Goal: Task Accomplishment & Management: Manage account settings

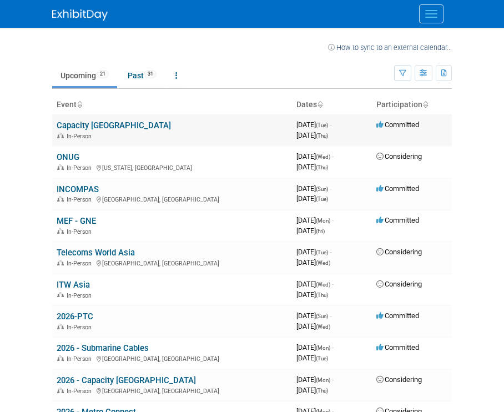
click at [97, 119] on td "Capacity [GEOGRAPHIC_DATA] In-Person" at bounding box center [172, 130] width 240 height 32
click at [97, 122] on link "Capacity [GEOGRAPHIC_DATA]" at bounding box center [114, 126] width 114 height 10
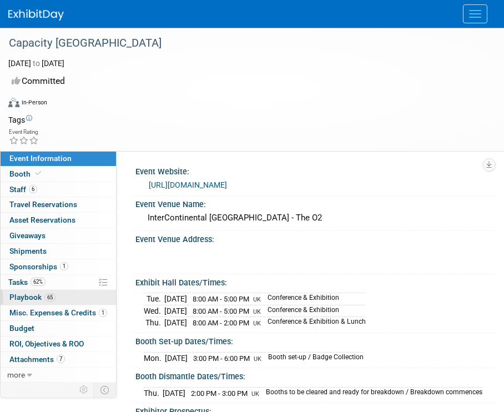
click at [59, 290] on link "65 Playbook 65" at bounding box center [59, 297] width 116 height 15
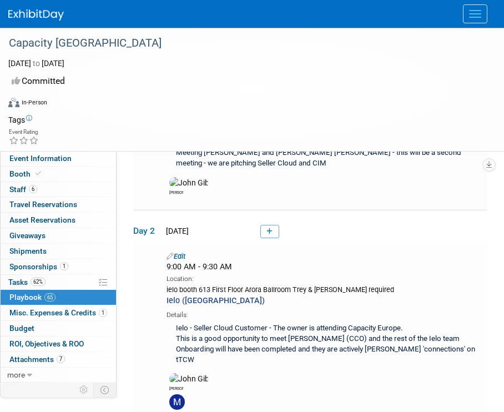
scroll to position [5674, 0]
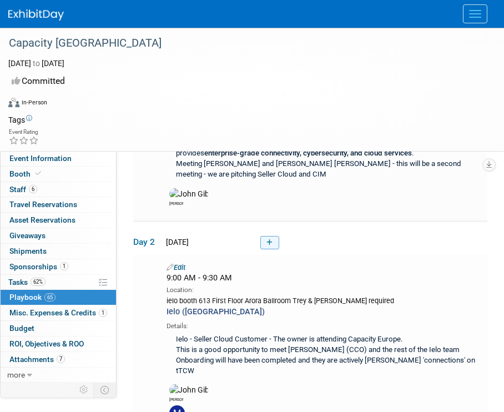
click at [271, 241] on icon at bounding box center [270, 242] width 6 height 7
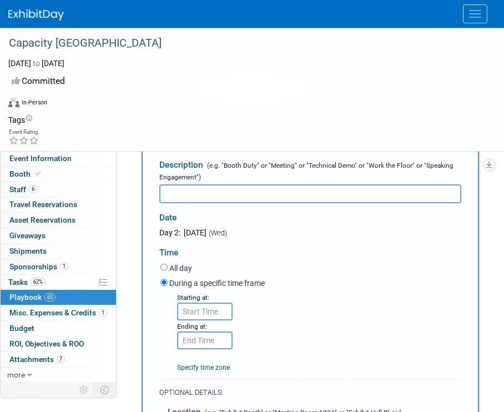
scroll to position [5792, 0]
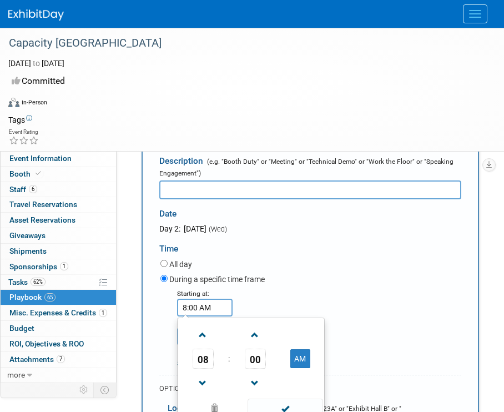
click at [209, 305] on input "8:00 AM" at bounding box center [205, 308] width 56 height 18
click at [247, 360] on span "00" at bounding box center [255, 359] width 21 height 20
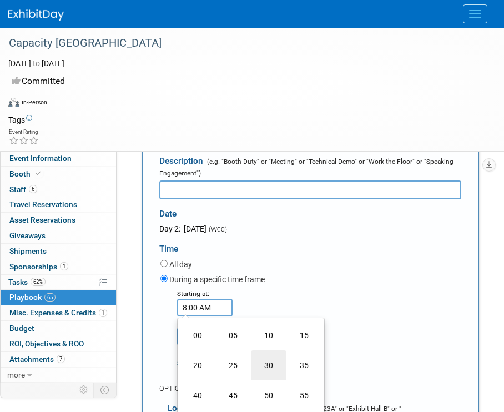
click at [268, 363] on td "30" at bounding box center [269, 365] width 36 height 30
type input "8:30 AM"
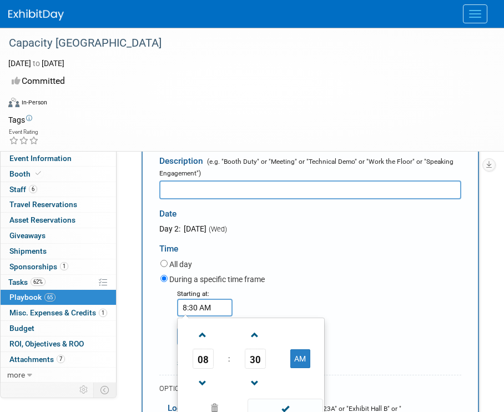
click at [265, 300] on div "Starting at: 8:30 AM 08 : 30 AM 12 01 02 03 04 05 06 07 08 09 10 11 00 05 10 15…" at bounding box center [311, 328] width 318 height 81
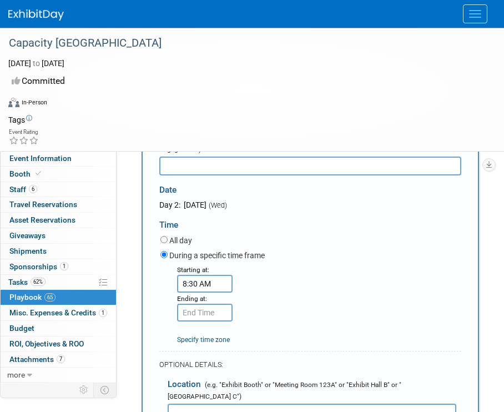
scroll to position [5821, 0]
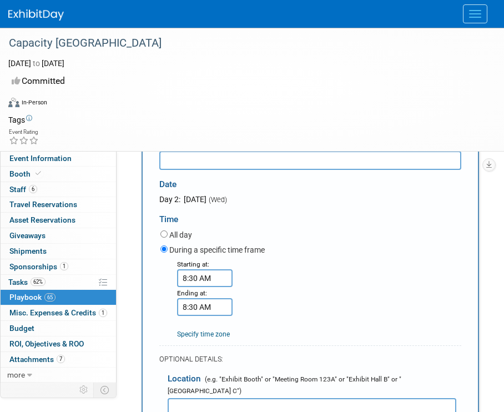
click at [214, 305] on input "8:30 AM" at bounding box center [205, 307] width 56 height 18
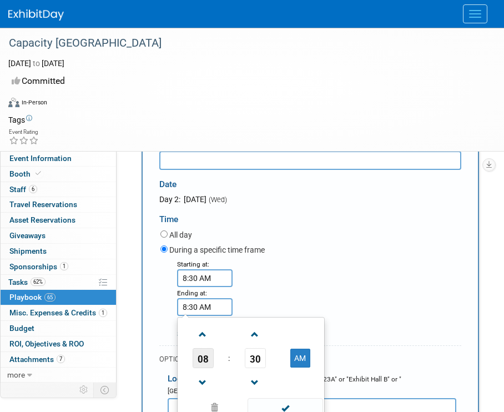
click at [212, 367] on span "08" at bounding box center [203, 358] width 21 height 20
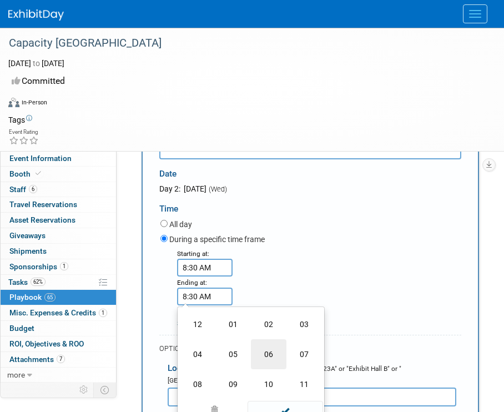
scroll to position [5874, 0]
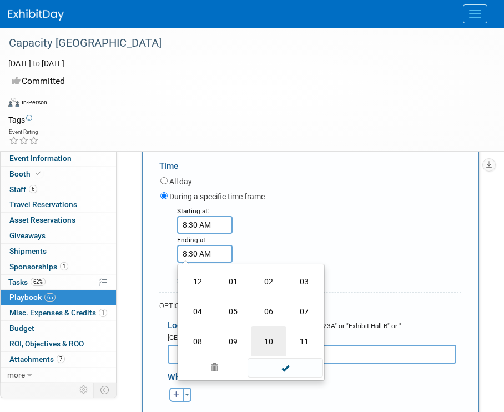
drag, startPoint x: 283, startPoint y: 360, endPoint x: 257, endPoint y: 355, distance: 25.9
click at [261, 359] on td at bounding box center [284, 368] width 75 height 22
click at [239, 347] on td "09" at bounding box center [234, 342] width 36 height 30
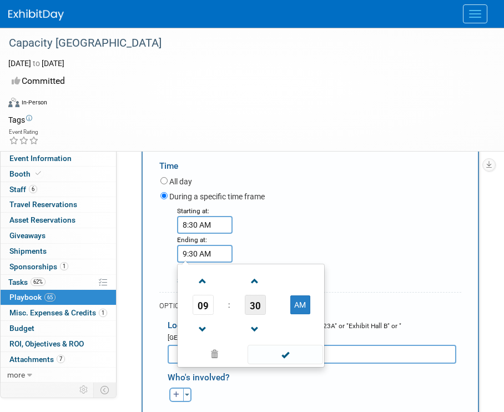
click at [256, 307] on span "30" at bounding box center [255, 305] width 21 height 20
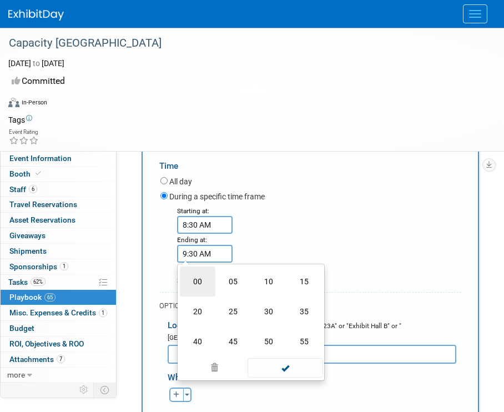
click at [197, 274] on td "00" at bounding box center [198, 282] width 36 height 30
type input "9:00 AM"
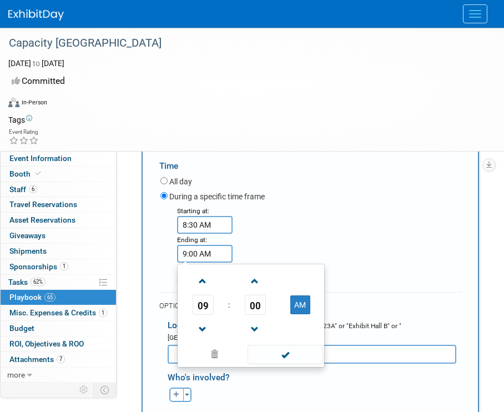
click at [293, 244] on div "Starting at: 8:30 AM Ending at: 9:00 AM 09 : 00 AM 12 01 02 03 04 05 06 07 08 0…" at bounding box center [311, 245] width 318 height 81
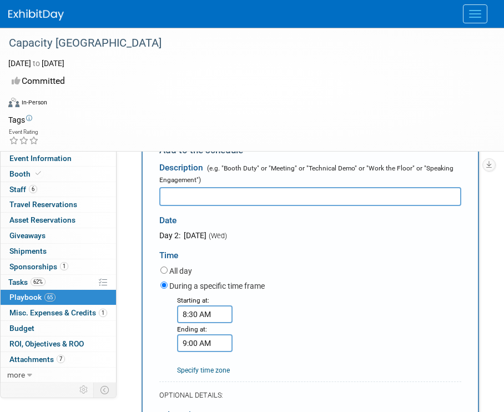
scroll to position [5782, 0]
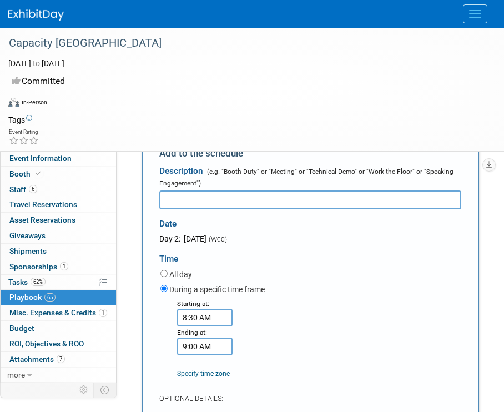
click at [279, 198] on input "text" at bounding box center [310, 200] width 302 height 19
click at [292, 208] on input "text" at bounding box center [310, 200] width 302 height 19
type input "V"
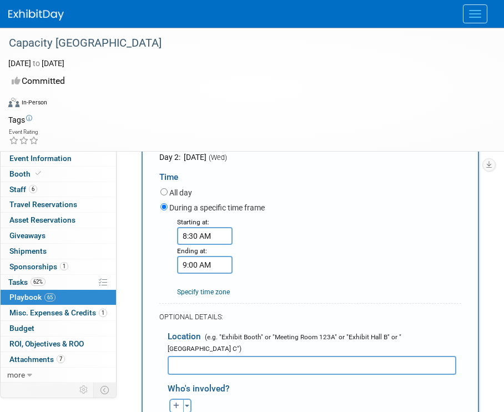
scroll to position [5868, 0]
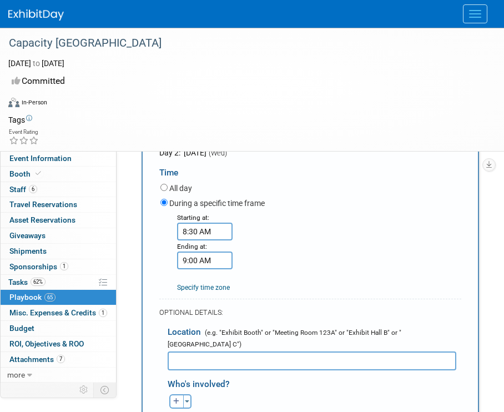
type input "Connectbase - Verizon (US)"
click at [256, 352] on input "text" at bounding box center [312, 361] width 289 height 19
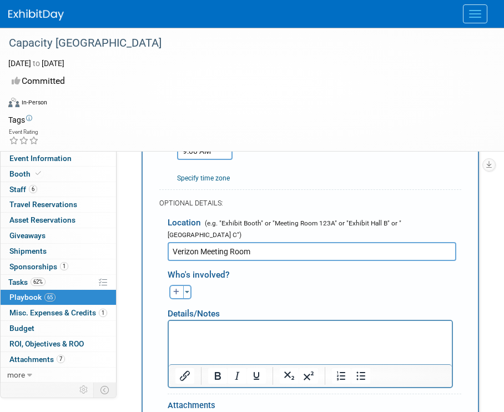
scroll to position [5979, 0]
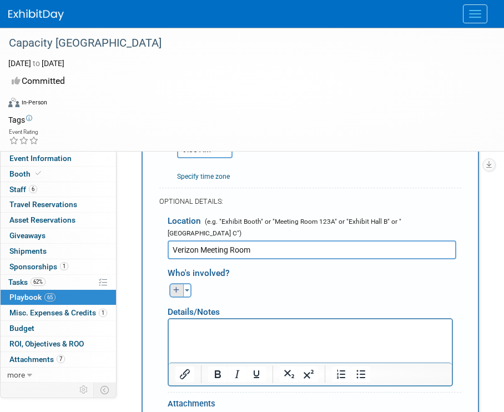
type input "Verizon Meeting Room"
click at [179, 287] on icon "button" at bounding box center [176, 290] width 7 height 7
select select
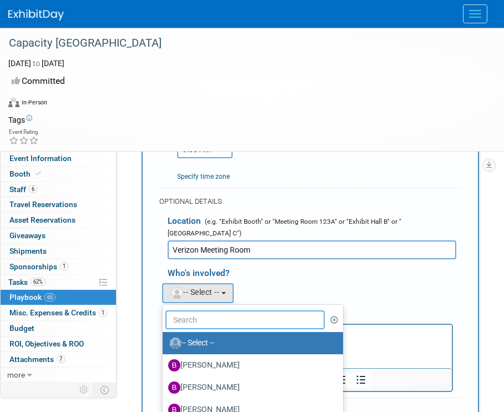
click at [208, 312] on input "text" at bounding box center [245, 319] width 159 height 19
type input "me"
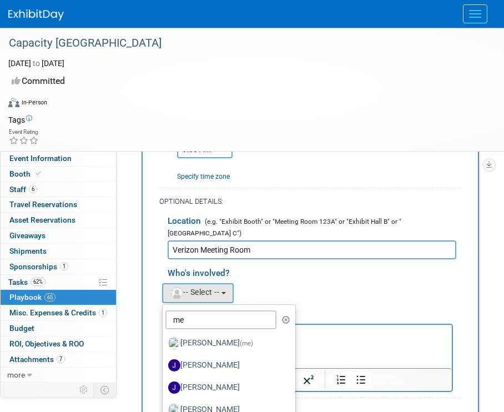
click at [205, 334] on label "Jack Davey (me)" at bounding box center [226, 343] width 116 height 18
click at [164, 338] on input "Jack Davey (me)" at bounding box center [160, 341] width 7 height 7
select select "642fc188-1af2-4829-9343-26efdef3a88c"
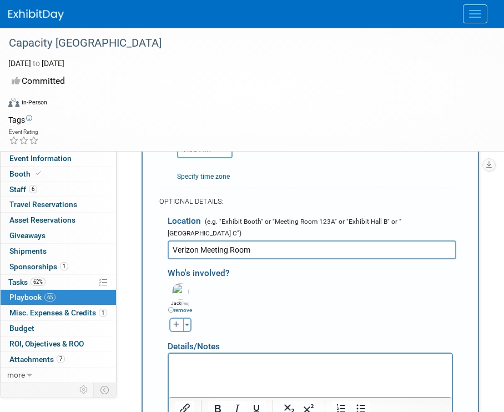
click at [166, 319] on div "Toggle Dropdown Select Anyone Tag a user or a resource Quick" at bounding box center [180, 325] width 42 height 14
click at [177, 319] on button "button" at bounding box center [176, 325] width 14 height 14
select select
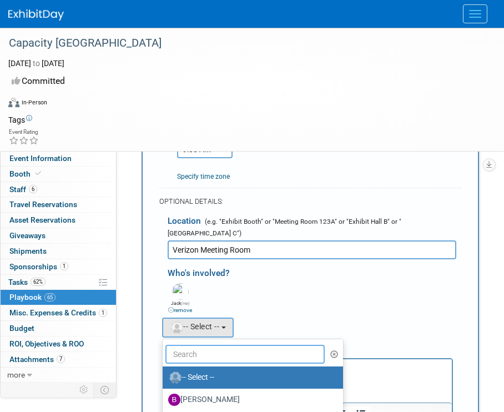
click at [193, 345] on input "text" at bounding box center [245, 354] width 159 height 19
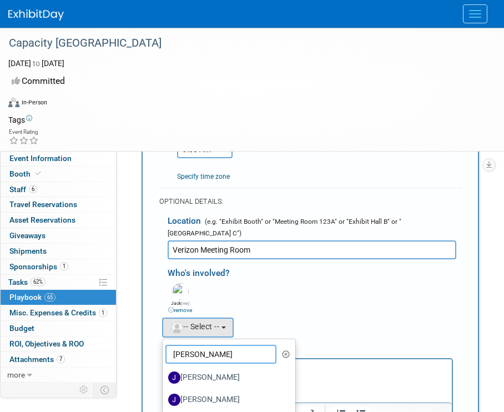
type input "james"
click at [194, 369] on label "James Grant" at bounding box center [226, 378] width 116 height 18
click at [164, 373] on input "James Grant" at bounding box center [160, 376] width 7 height 7
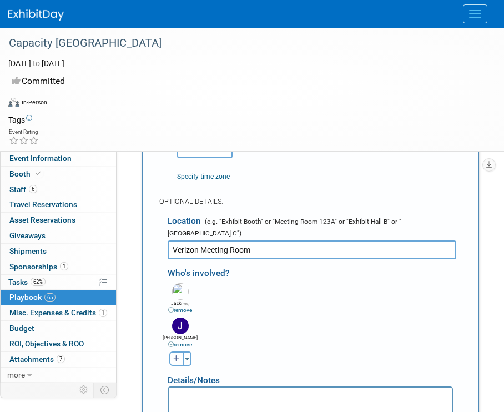
click at [177, 355] on icon "button" at bounding box center [176, 358] width 7 height 7
select select
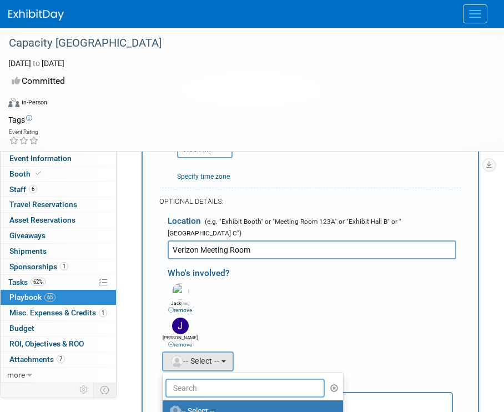
click at [193, 379] on input "text" at bounding box center [245, 388] width 159 height 19
type input "tre"
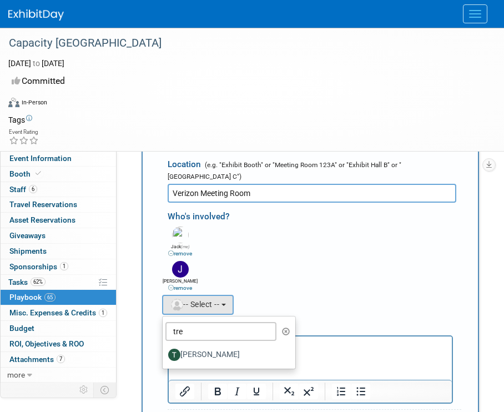
click at [246, 347] on label "Trey Willis" at bounding box center [226, 355] width 116 height 18
click at [164, 350] on input "Trey Willis" at bounding box center [160, 353] width 7 height 7
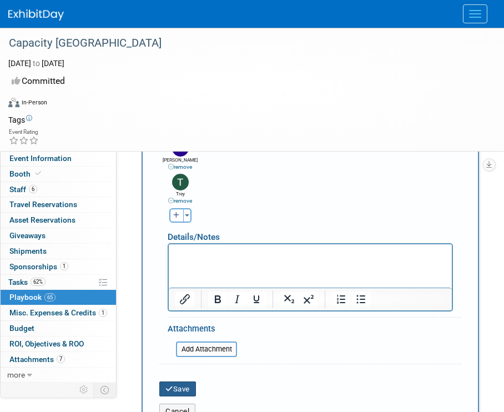
click at [182, 382] on button "Save" at bounding box center [177, 390] width 37 height 16
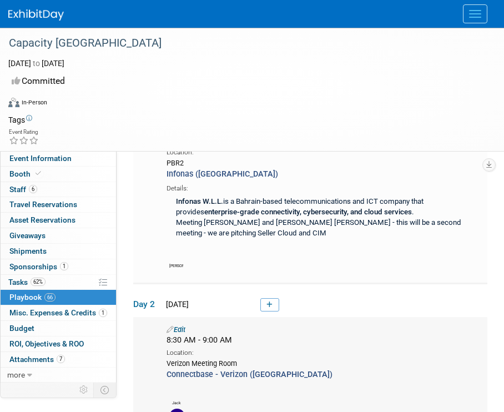
scroll to position [5697, 0]
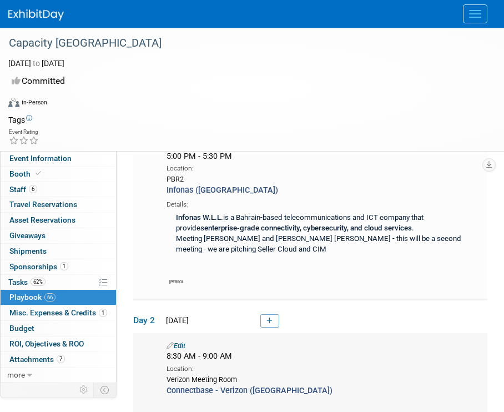
click at [168, 342] on icon at bounding box center [170, 345] width 7 height 7
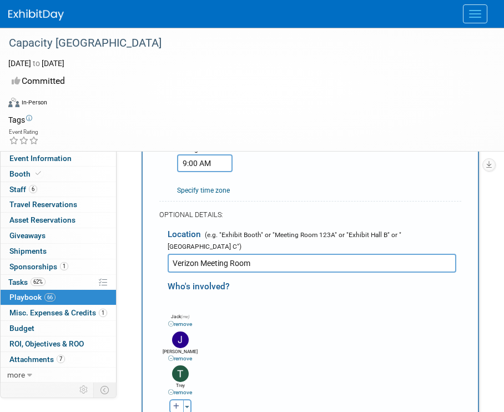
scroll to position [6083, 0]
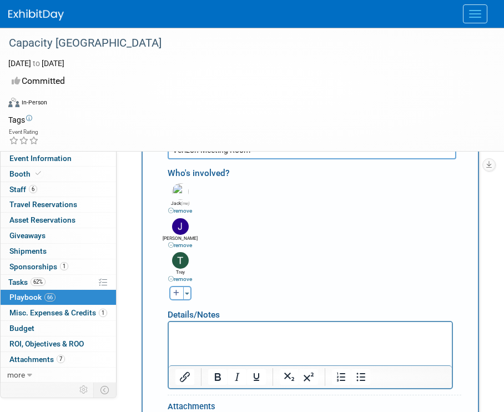
click at [184, 323] on html at bounding box center [310, 330] width 283 height 16
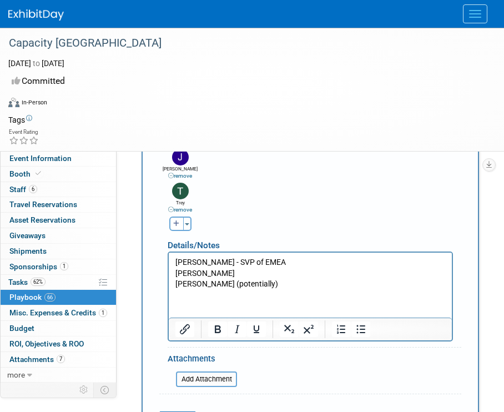
scroll to position [6180, 0]
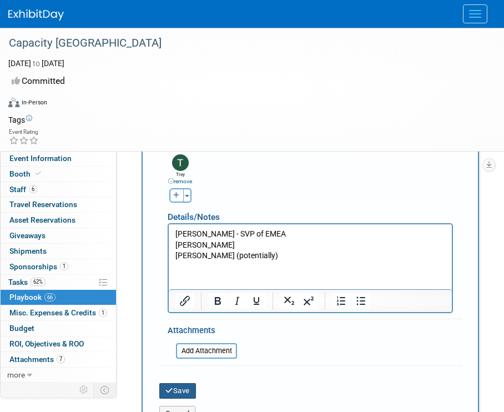
click at [176, 383] on button "Save" at bounding box center [177, 391] width 37 height 16
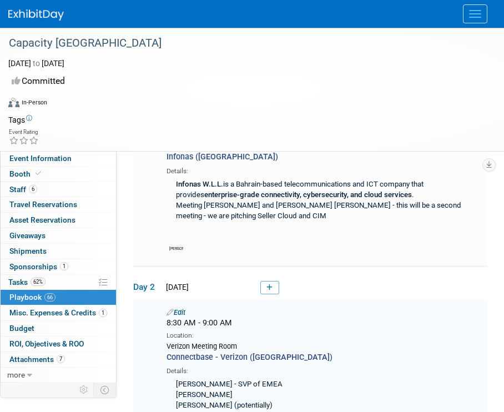
scroll to position [5780, 0]
